Goal: Task Accomplishment & Management: Use online tool/utility

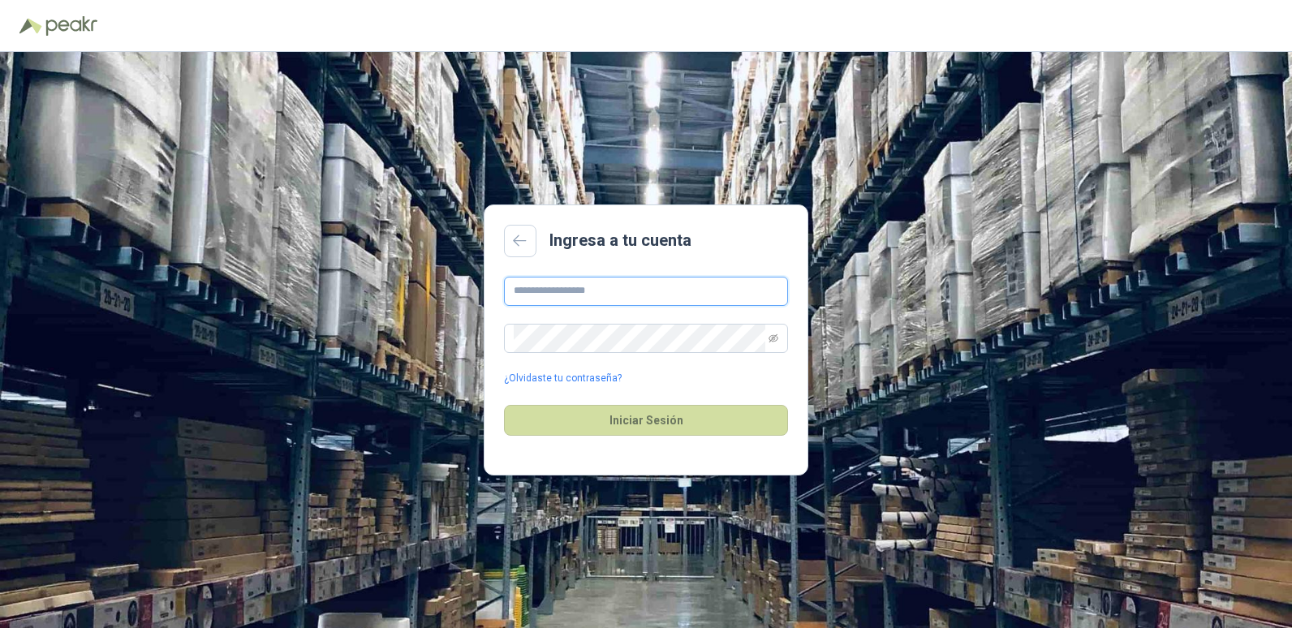
click at [596, 291] on input "text" at bounding box center [646, 291] width 284 height 29
type input "**********"
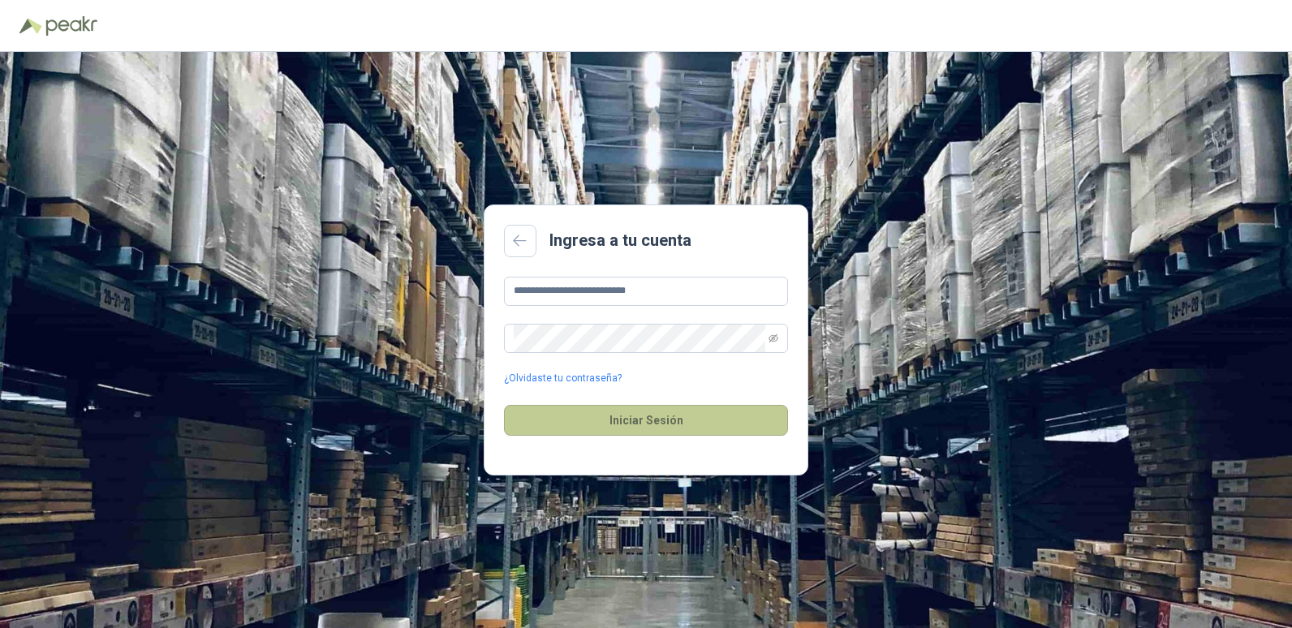
click at [623, 420] on button "Iniciar Sesión" at bounding box center [646, 420] width 284 height 31
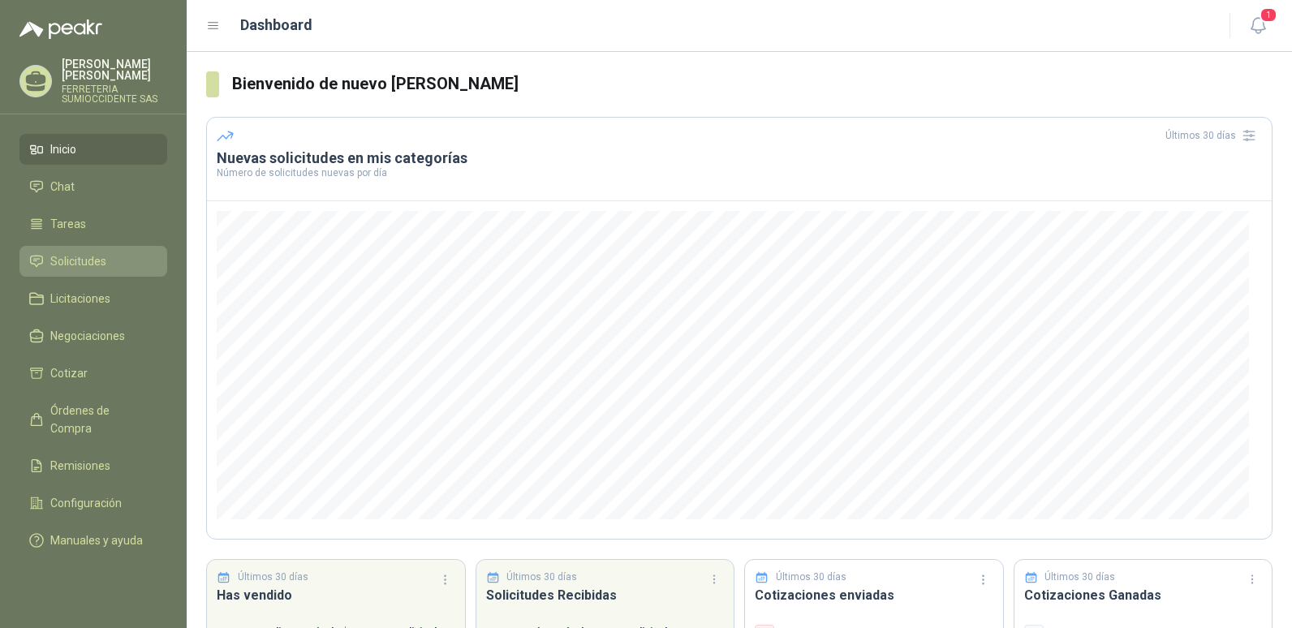
click at [94, 254] on span "Solicitudes" at bounding box center [78, 261] width 56 height 18
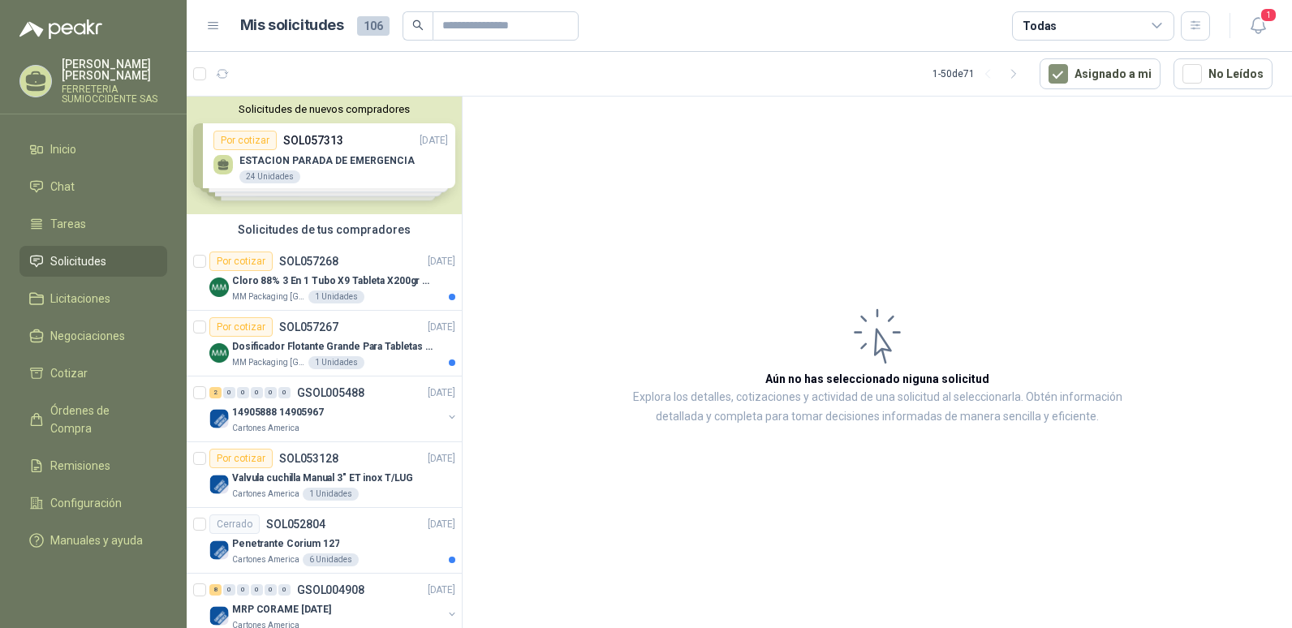
click at [97, 253] on span "Solicitudes" at bounding box center [78, 261] width 56 height 18
click at [380, 346] on p "Dosificador Flotante Grande Para Tabletas De Cloro Humboldt" at bounding box center [333, 346] width 202 height 15
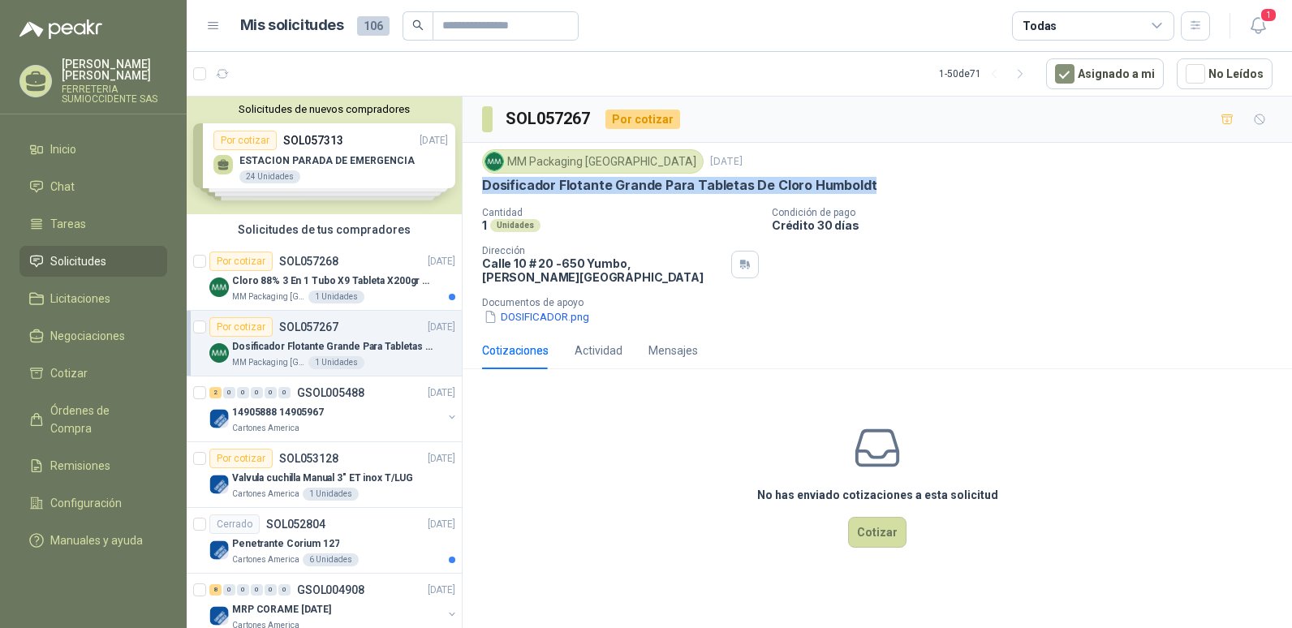
drag, startPoint x: 484, startPoint y: 184, endPoint x: 886, endPoint y: 191, distance: 401.7
click at [886, 191] on div "Dosificador Flotante Grande Para Tabletas De Cloro Humboldt" at bounding box center [877, 185] width 790 height 17
drag, startPoint x: 886, startPoint y: 191, endPoint x: 774, endPoint y: 187, distance: 112.1
copy p "Dosificador Flotante Grande Para Tabletas De Cloro Humboldt"
click at [868, 517] on button "Cotizar" at bounding box center [877, 532] width 58 height 31
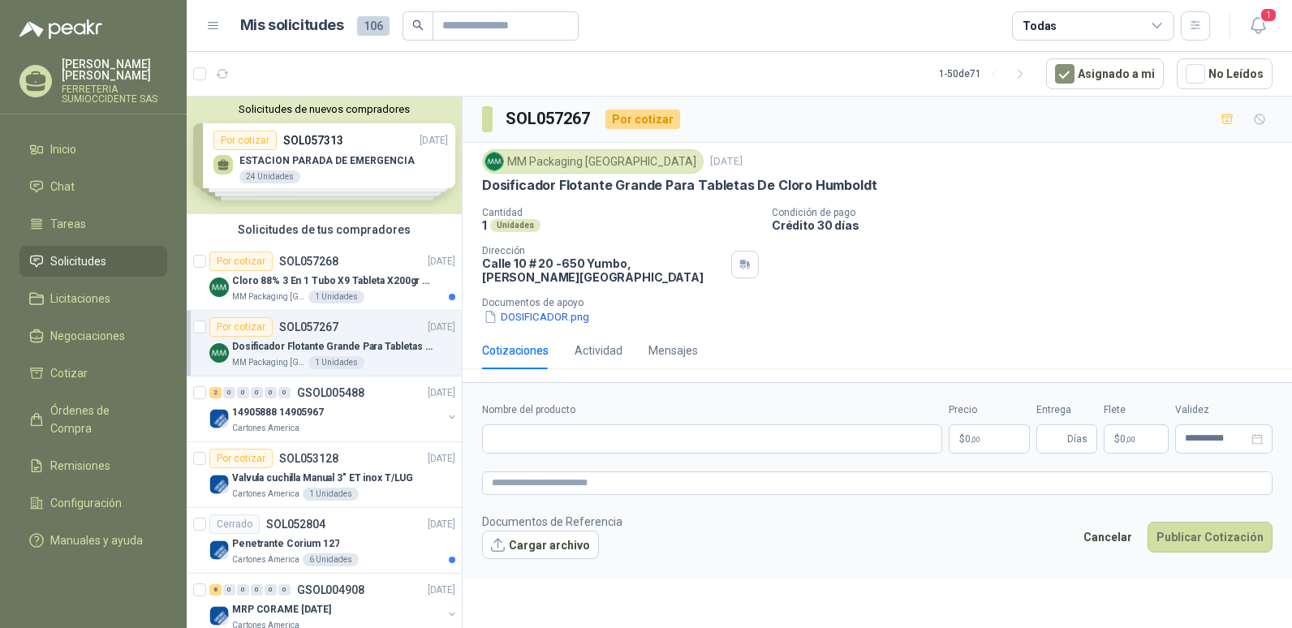
click at [481, 184] on div "MM Packaging [GEOGRAPHIC_DATA] [DATE] Dosificador Flotante Grande Para Tabletas…" at bounding box center [877, 237] width 829 height 189
drag, startPoint x: 484, startPoint y: 182, endPoint x: 866, endPoint y: 182, distance: 382.2
click at [866, 182] on div "Dosificador Flotante Grande Para Tabletas De Cloro Humboldt" at bounding box center [877, 185] width 790 height 17
drag, startPoint x: 866, startPoint y: 182, endPoint x: 833, endPoint y: 185, distance: 32.6
copy p "Dosificador Flotante Grande Para Tabletas De Cloro Humboldt"
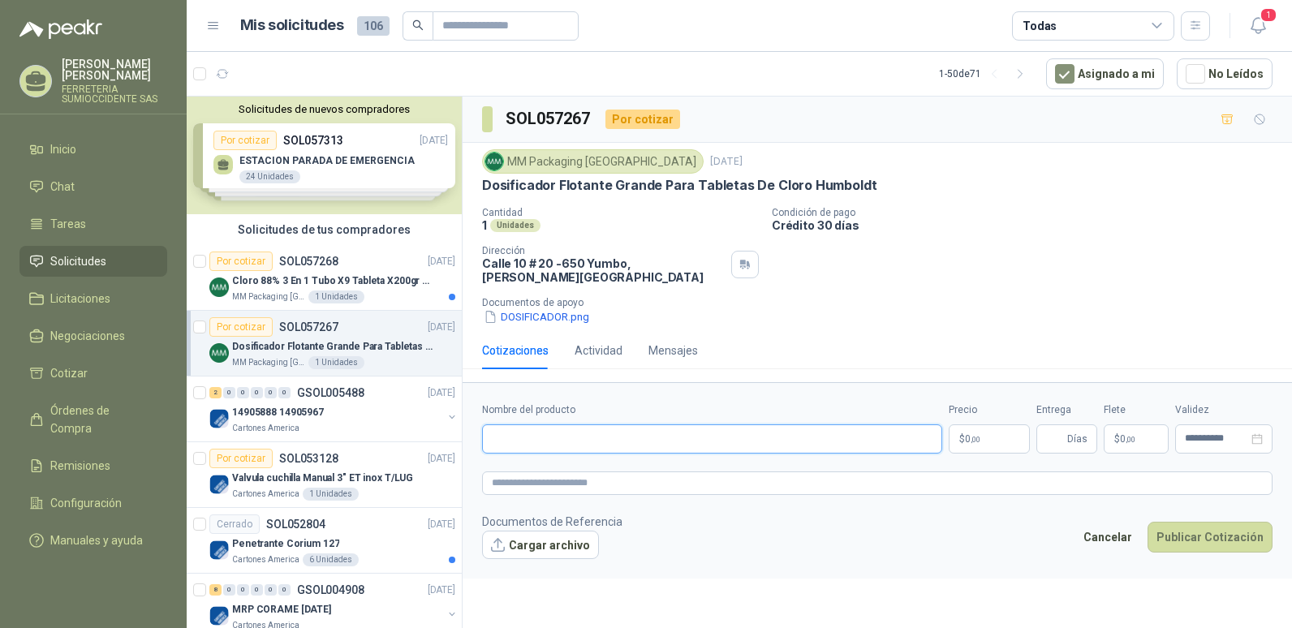
paste input "**********"
type input "**********"
click at [1001, 428] on p "$ 0 ,00" at bounding box center [989, 438] width 81 height 29
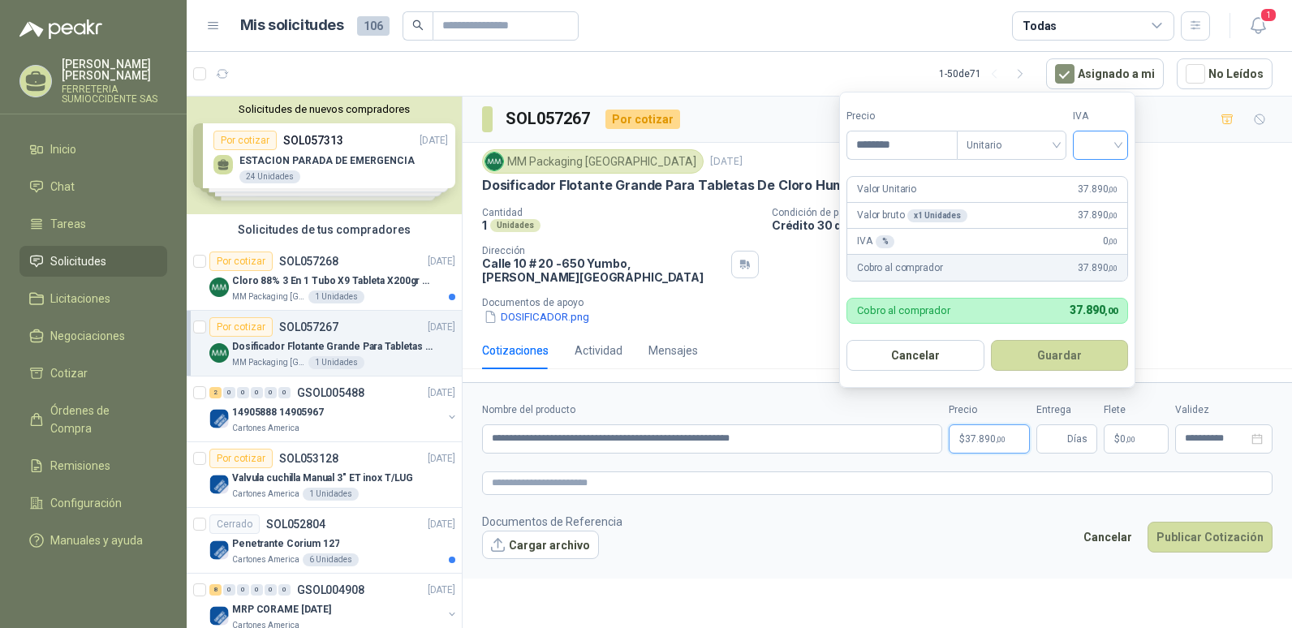
type input "********"
click at [1111, 141] on input "search" at bounding box center [1101, 143] width 36 height 24
click at [1106, 174] on div "19%" at bounding box center [1104, 179] width 30 height 18
click at [1065, 353] on button "Guardar" at bounding box center [1062, 355] width 140 height 31
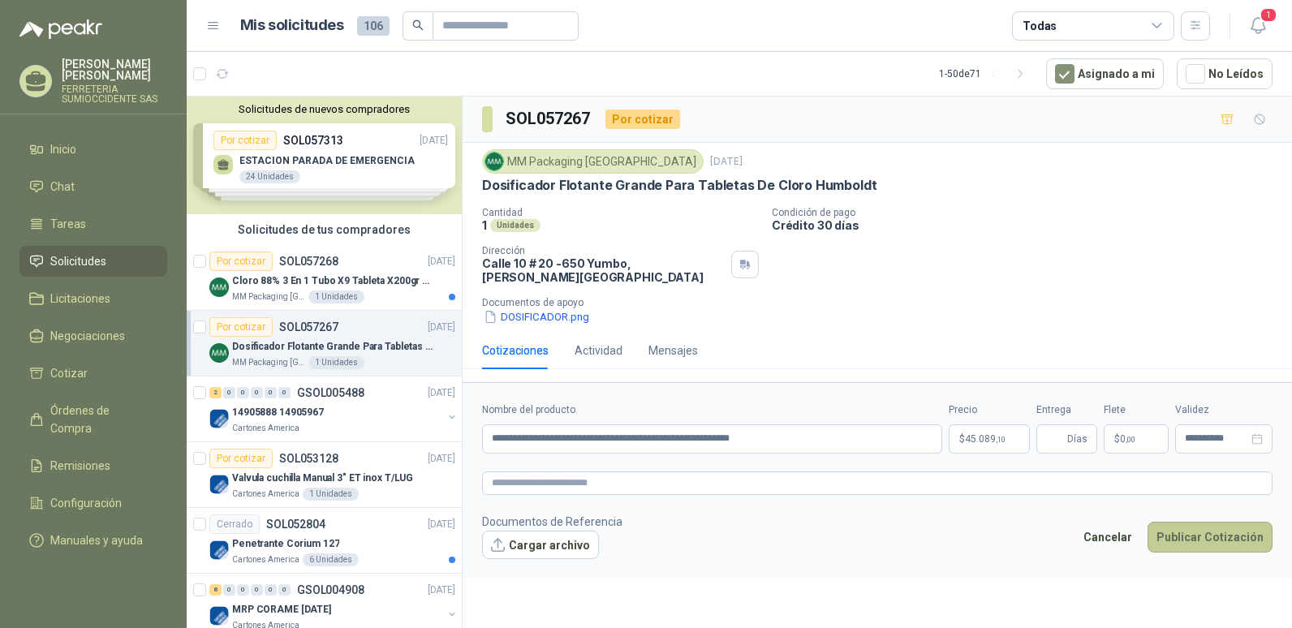
click at [1184, 526] on button "Publicar Cotización" at bounding box center [1209, 537] width 125 height 31
click at [541, 535] on button "Cargar archivo" at bounding box center [540, 545] width 117 height 29
click at [515, 531] on button "Cargar archivo" at bounding box center [540, 545] width 117 height 29
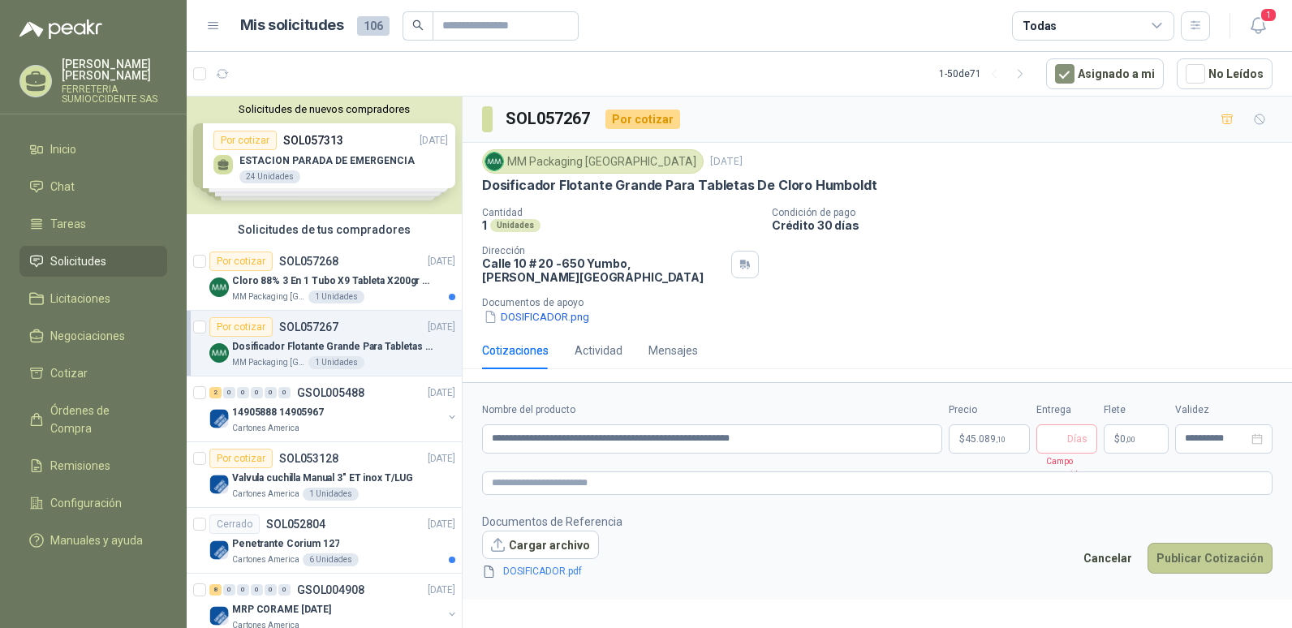
click at [1194, 545] on button "Publicar Cotización" at bounding box center [1209, 558] width 125 height 31
type input "*"
click at [1199, 544] on button "Publicar Cotización" at bounding box center [1209, 558] width 125 height 31
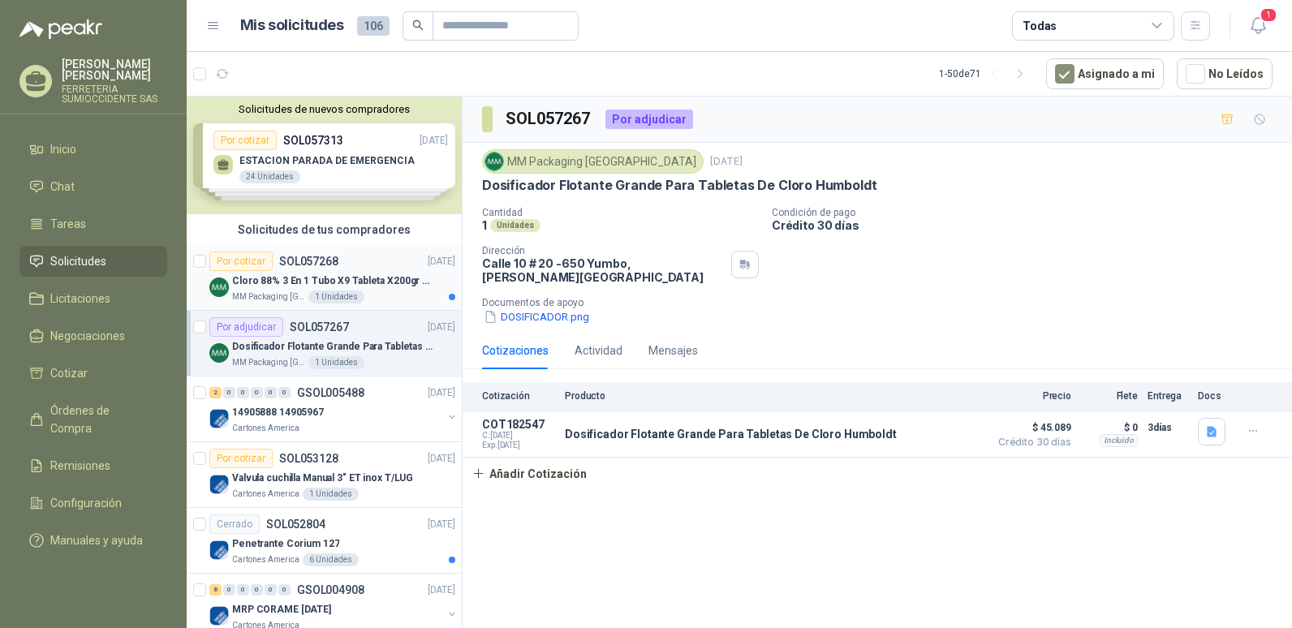
click at [308, 269] on div "Por cotizar SOL057268" at bounding box center [273, 261] width 129 height 19
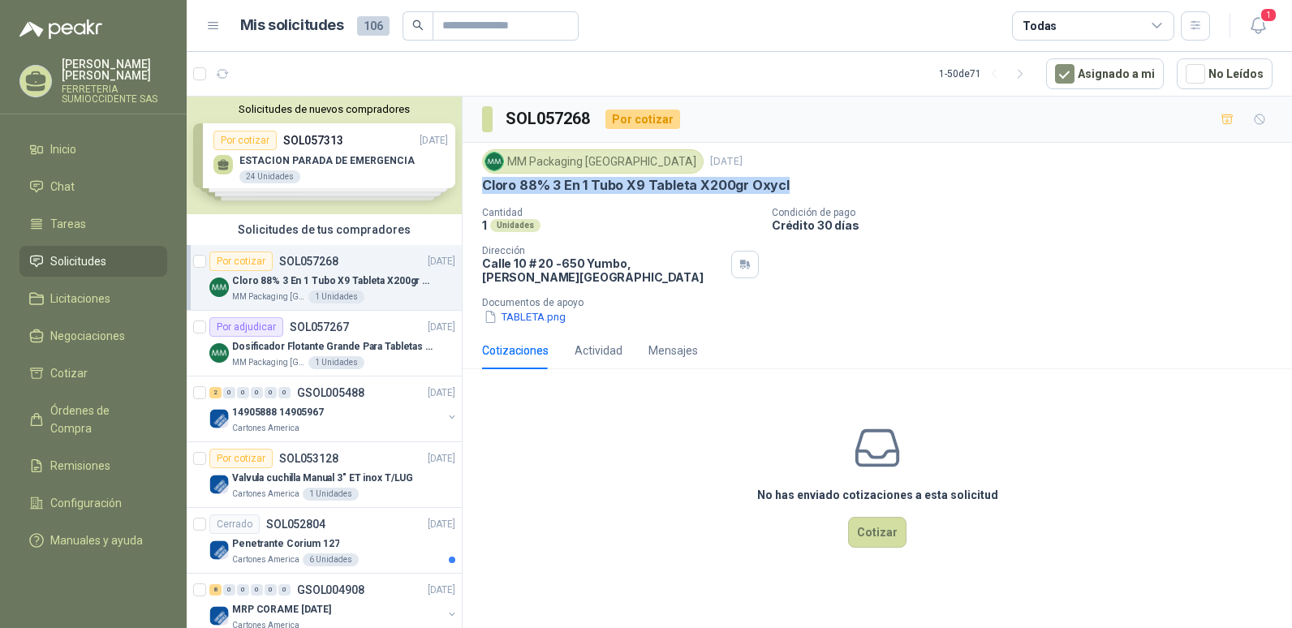
drag, startPoint x: 485, startPoint y: 187, endPoint x: 790, endPoint y: 190, distance: 304.3
click at [790, 190] on div "Cloro 88% 3 En 1 Tubo X9 Tableta X200gr Oxycl" at bounding box center [877, 185] width 790 height 17
drag, startPoint x: 790, startPoint y: 190, endPoint x: 659, endPoint y: 184, distance: 130.8
copy p "Cloro 88% 3 En 1 Tubo X9 Tableta X200gr Oxycl"
click at [879, 517] on button "Cotizar" at bounding box center [877, 532] width 58 height 31
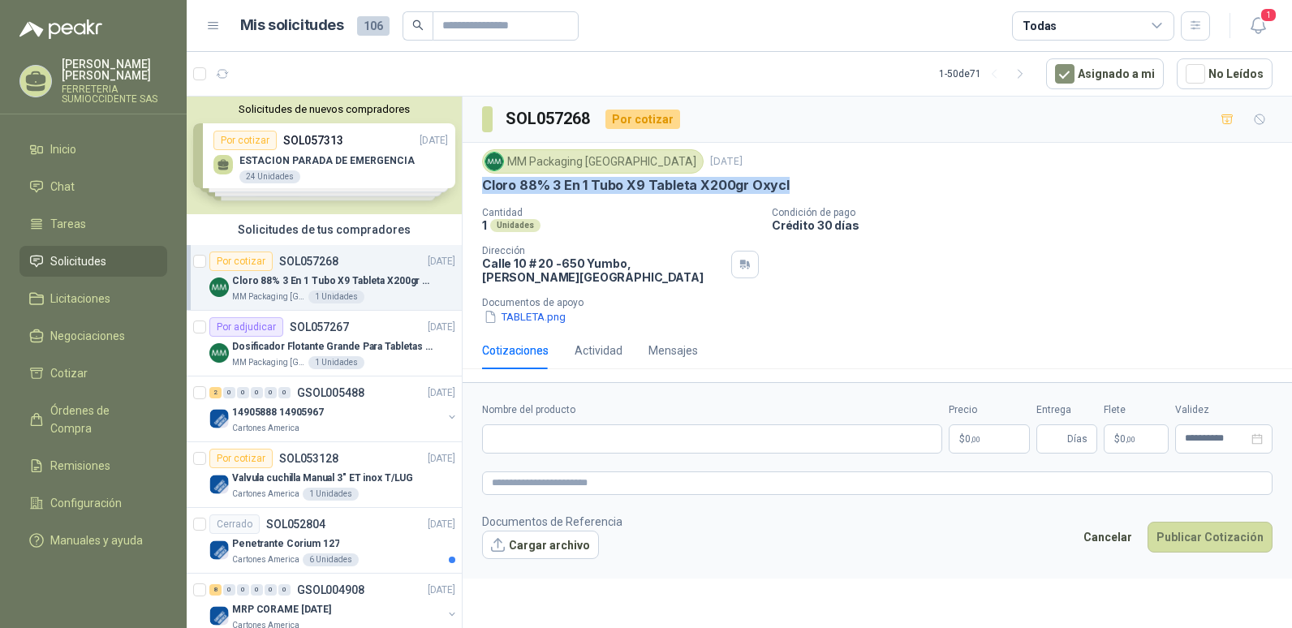
copy p "Cloro 88% 3 En 1 Tubo X9 Tableta X200gr Oxycl"
paste input "**********"
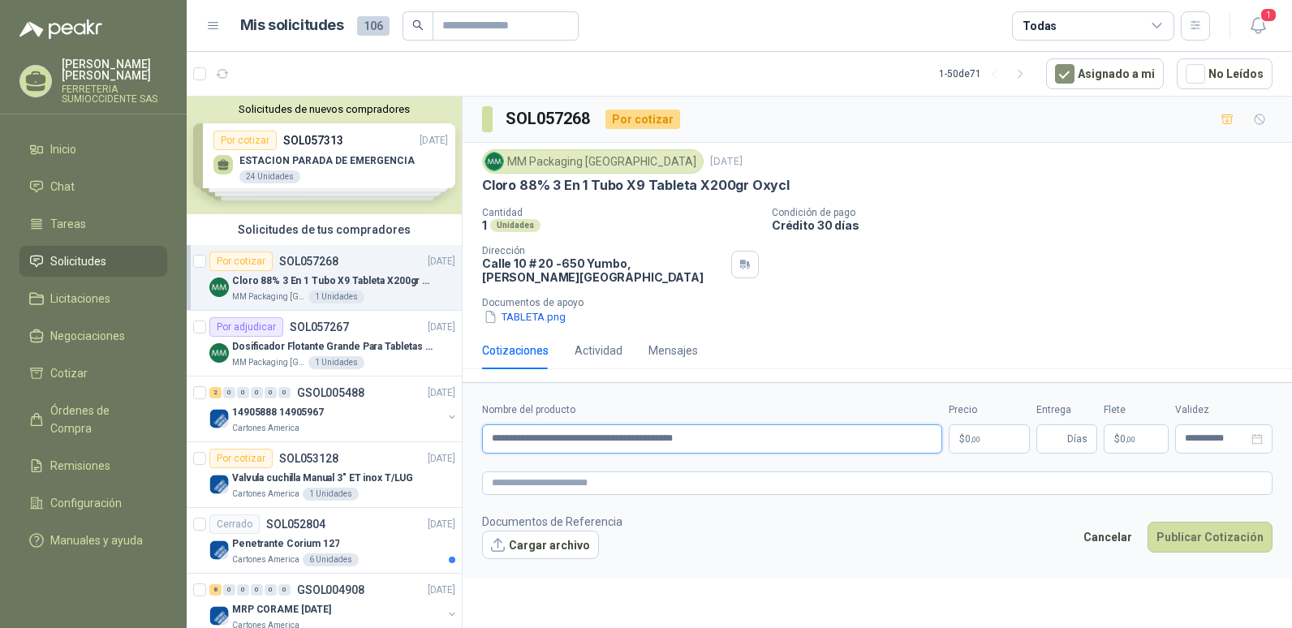
type input "**********"
click at [990, 424] on p "$ 0 ,00" at bounding box center [989, 438] width 81 height 29
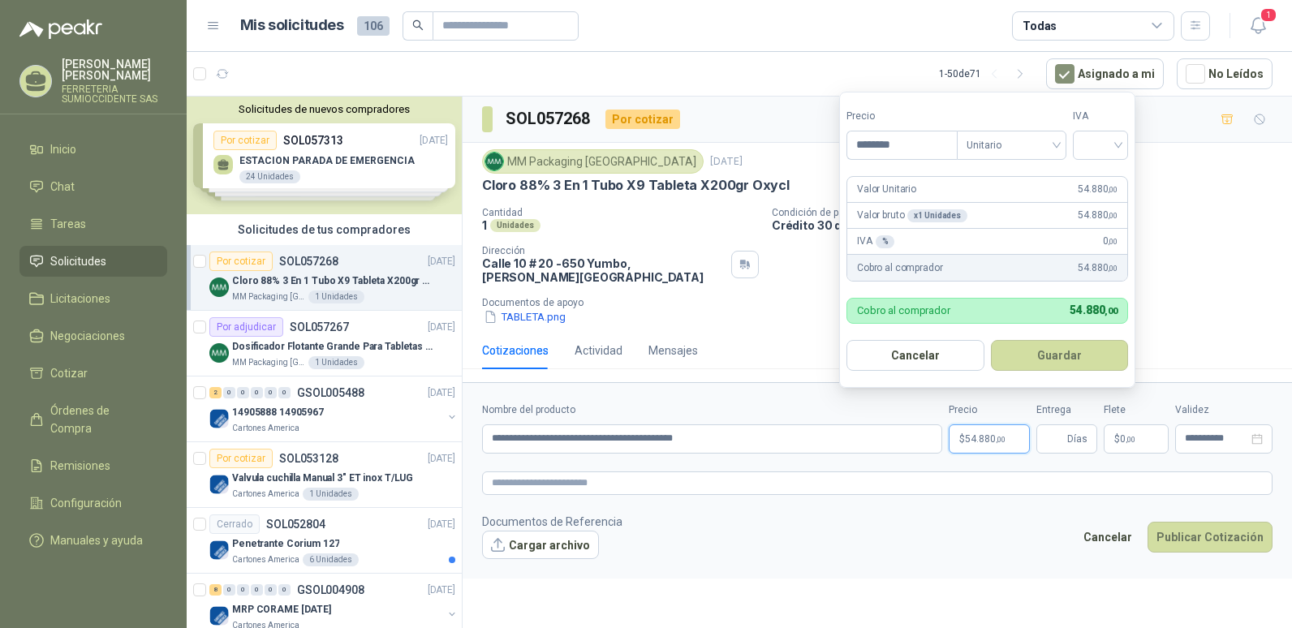
type input "********"
click at [991, 340] on button "Guardar" at bounding box center [1060, 355] width 138 height 31
click at [1126, 142] on div at bounding box center [1100, 145] width 55 height 29
click at [1103, 175] on div "19%" at bounding box center [1104, 179] width 30 height 18
click at [1053, 351] on button "Guardar" at bounding box center [1062, 355] width 140 height 31
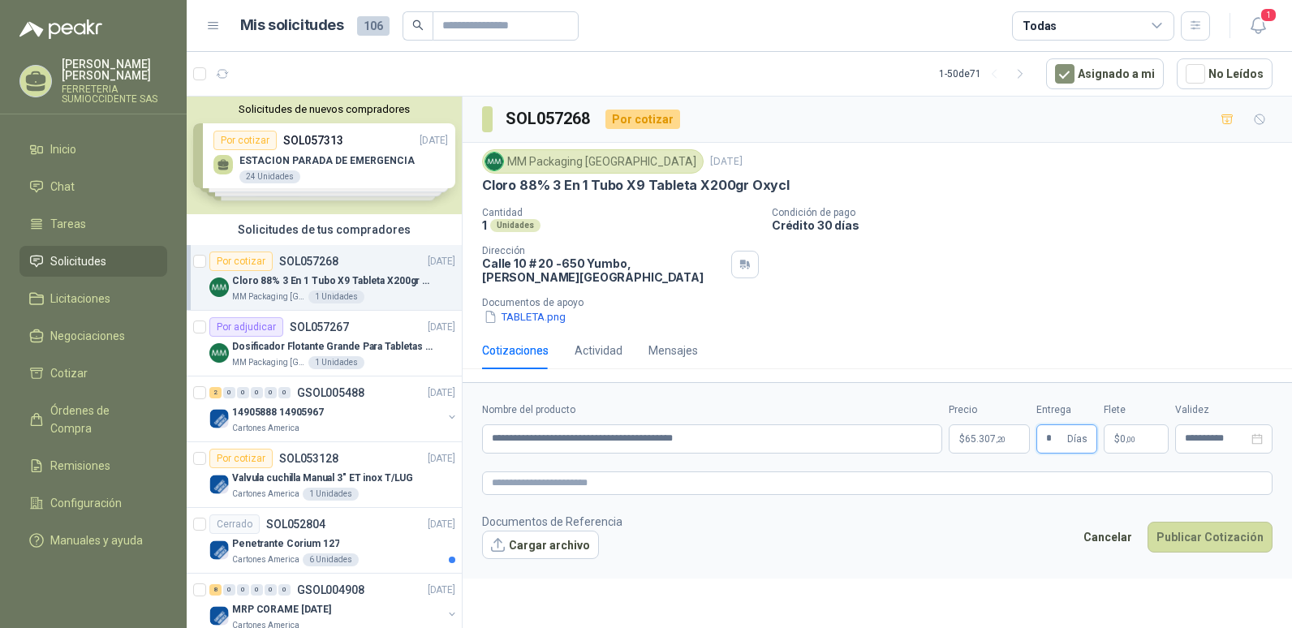
type input "*"
click at [1147, 522] on button "Publicar Cotización" at bounding box center [1209, 537] width 125 height 31
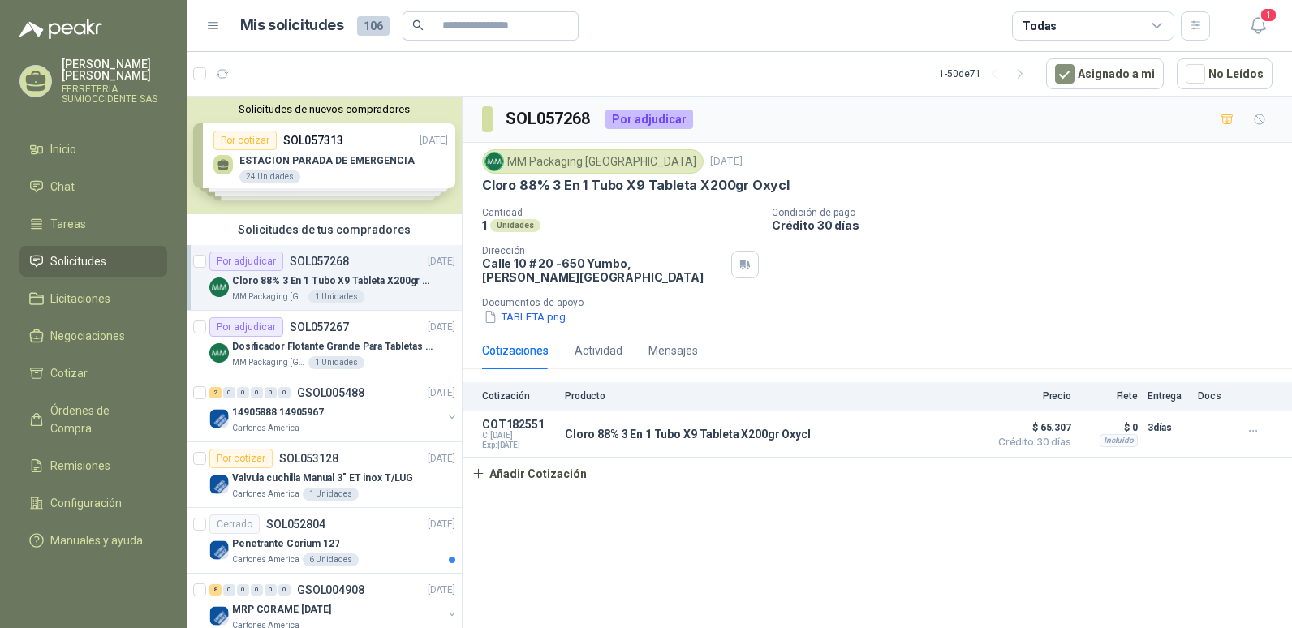
click at [612, 567] on div "SOL057268 Por adjudicar MM Packaging [GEOGRAPHIC_DATA] [DATE] Cloro 88% 3 En 1 …" at bounding box center [877, 365] width 829 height 537
click at [279, 262] on div "Por adjudicar" at bounding box center [246, 261] width 74 height 19
click at [540, 460] on button "Añadir Cotización" at bounding box center [529, 474] width 133 height 32
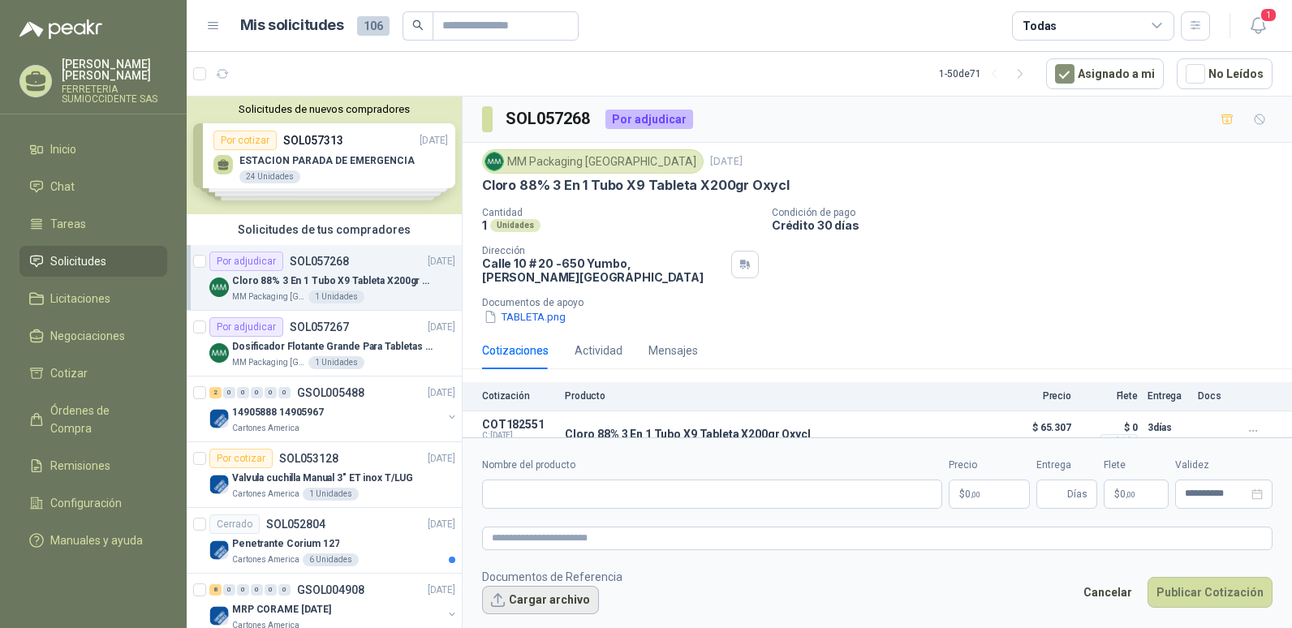
click at [555, 597] on button "Cargar archivo" at bounding box center [540, 600] width 117 height 29
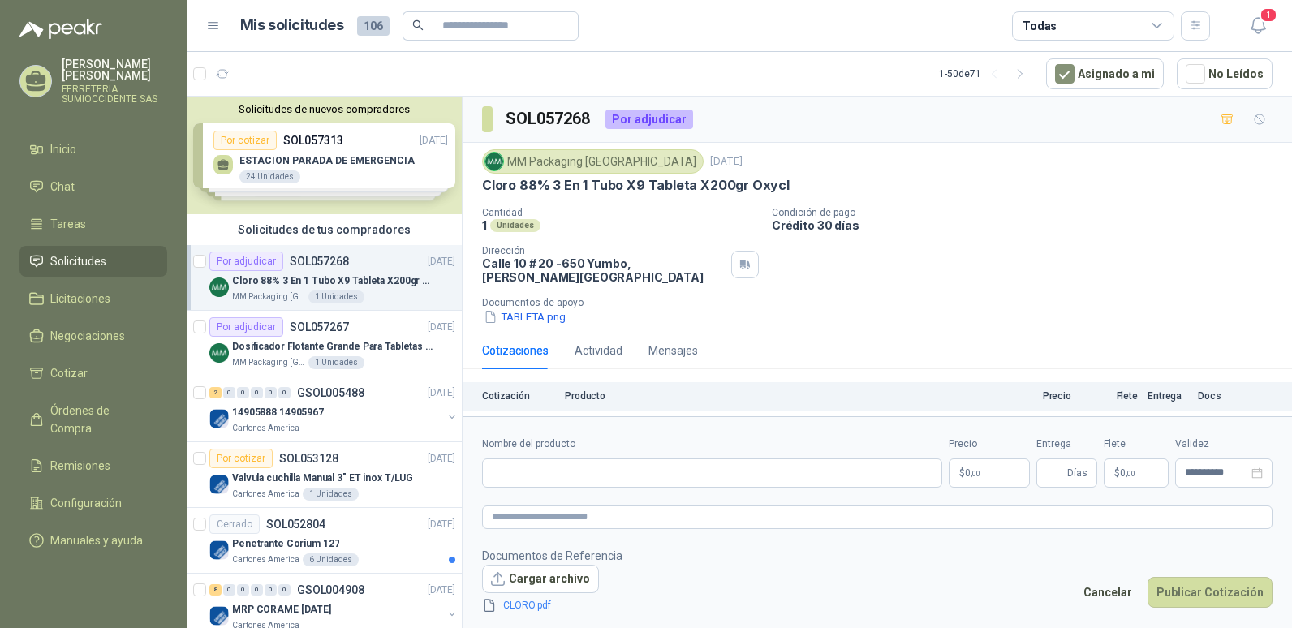
click at [872, 580] on footer "Documentos de Referencia Cargar archivo CLORO.pdf Cancelar Publicar Cotización" at bounding box center [877, 581] width 790 height 68
click at [1210, 591] on button "Publicar Cotización" at bounding box center [1209, 592] width 125 height 31
click at [1109, 588] on button "Cancelar" at bounding box center [1107, 592] width 67 height 31
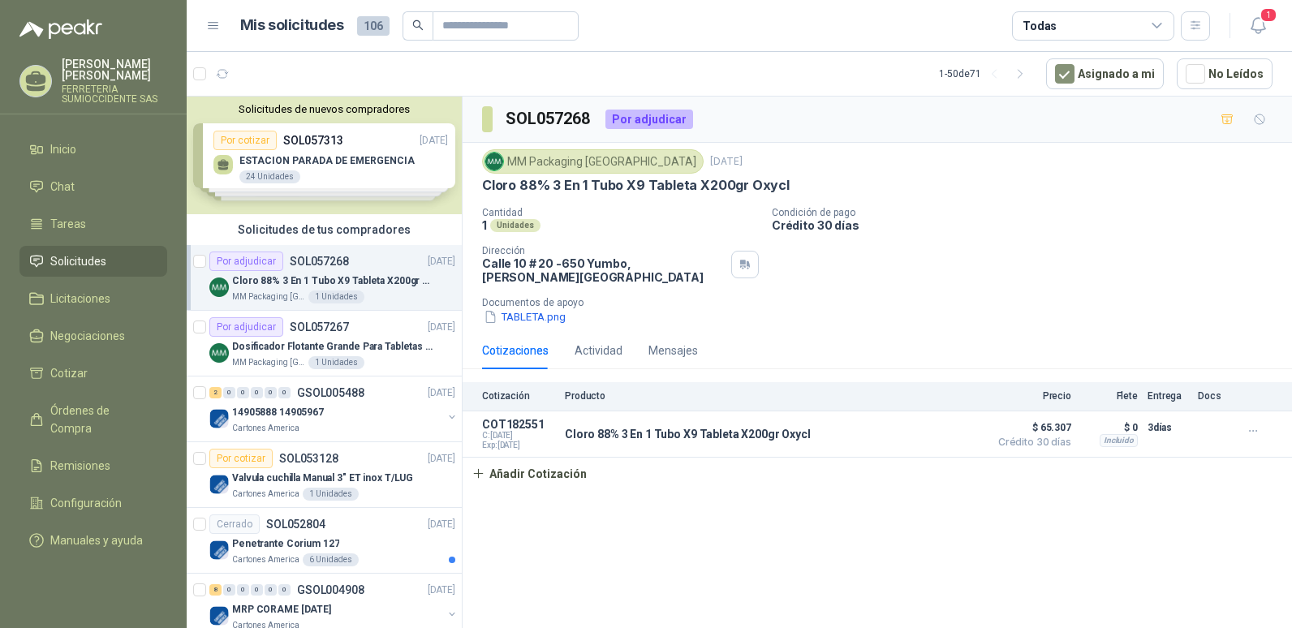
click at [94, 67] on p "[PERSON_NAME]" at bounding box center [114, 69] width 105 height 23
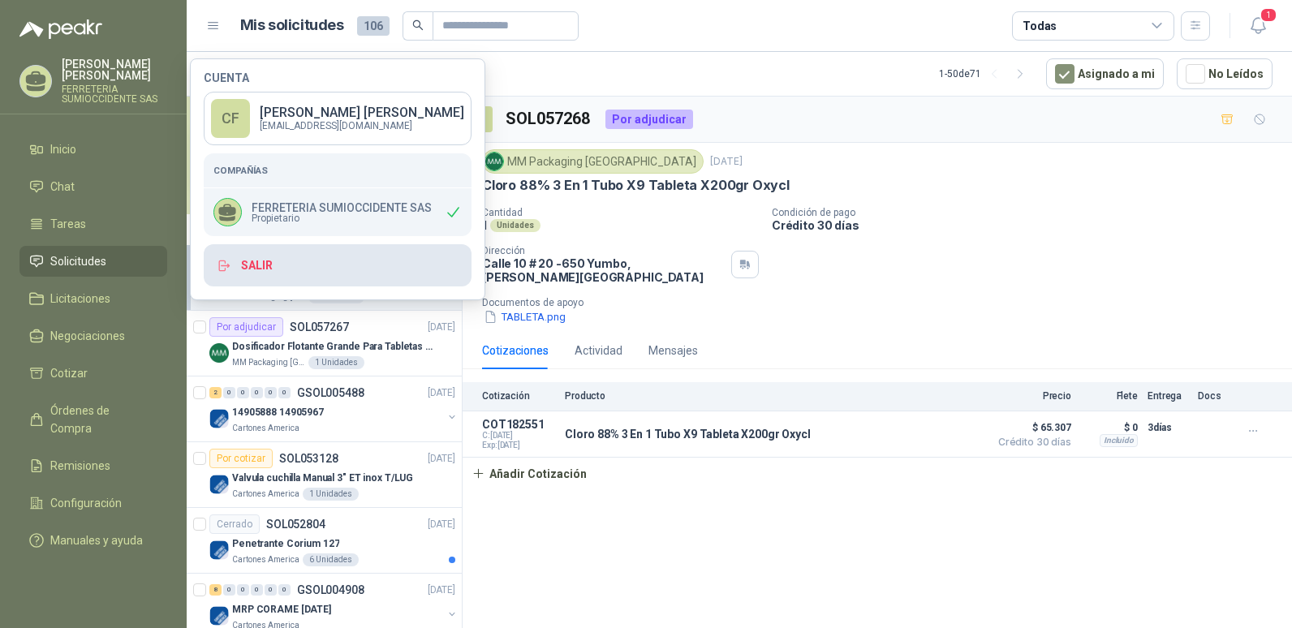
click at [251, 266] on button "Salir" at bounding box center [338, 265] width 268 height 42
